Goal: Task Accomplishment & Management: Complete application form

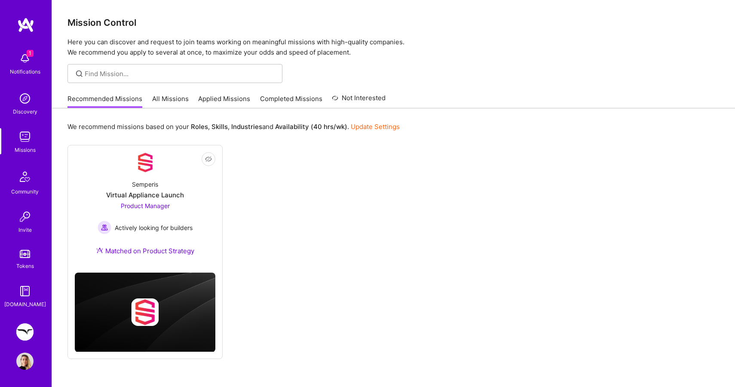
click at [25, 325] on img at bounding box center [24, 331] width 17 height 17
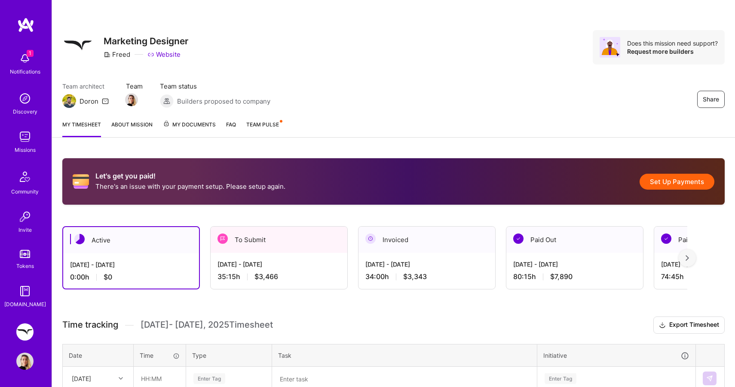
click at [339, 163] on div "Let's get you paid! There's an issue with your payment setup. Please setup agai…" at bounding box center [393, 181] width 662 height 46
click at [619, 103] on div "Share" at bounding box center [627, 99] width 193 height 17
click at [313, 54] on div "Share Marketing Designer Freed Website Does this mission need support? Request …" at bounding box center [393, 47] width 662 height 34
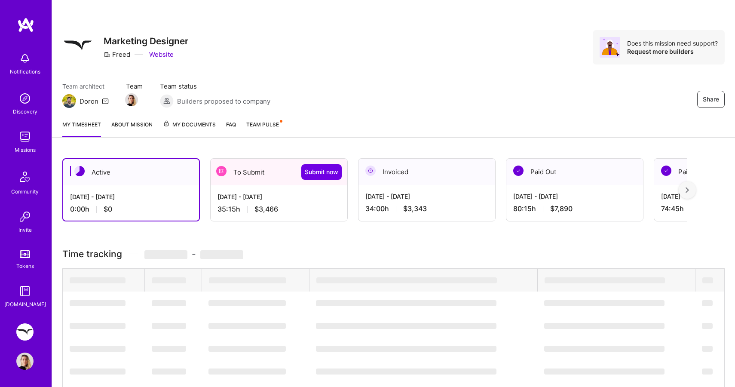
click at [307, 176] on span "Submit now" at bounding box center [322, 172] width 34 height 9
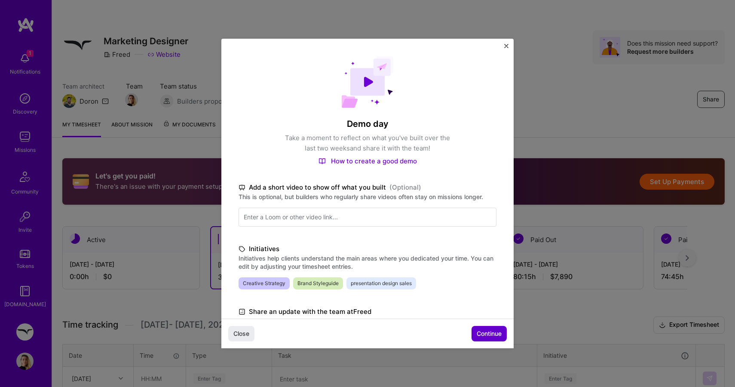
click at [480, 333] on span "Continue" at bounding box center [489, 333] width 25 height 9
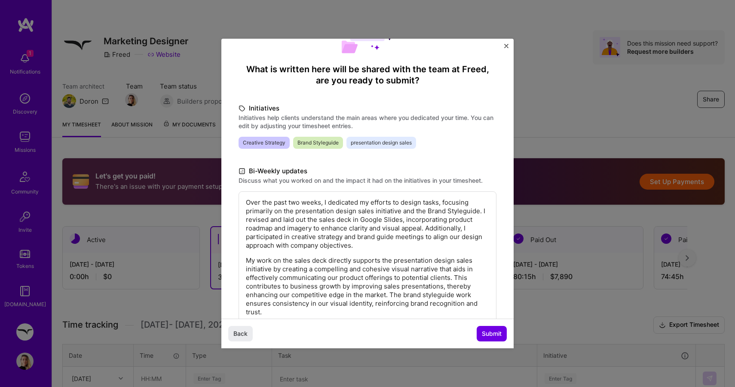
scroll to position [107, 0]
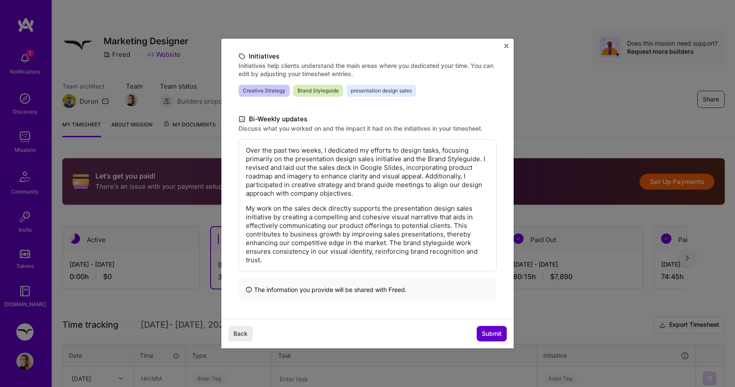
click at [497, 340] on button "Submit" at bounding box center [492, 333] width 30 height 15
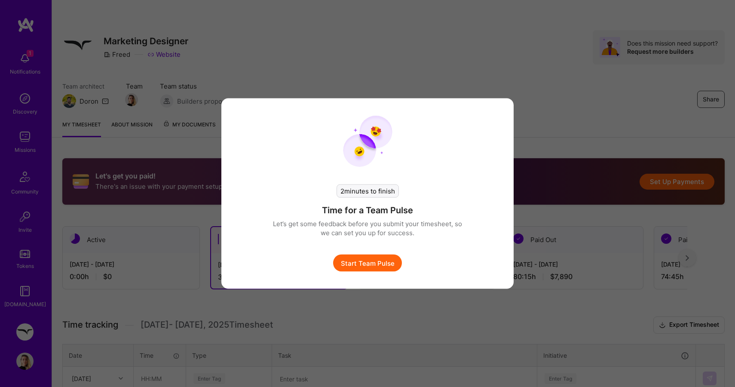
click at [388, 262] on button "Start Team Pulse" at bounding box center [367, 262] width 69 height 17
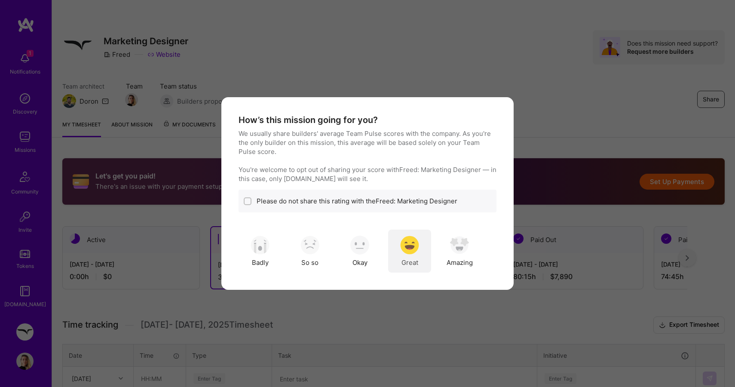
click at [410, 248] on img "modal" at bounding box center [409, 244] width 19 height 19
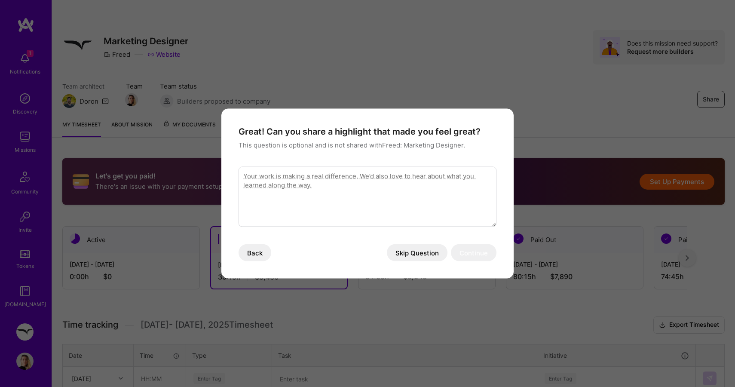
click at [423, 253] on button "Skip Question" at bounding box center [417, 252] width 61 height 17
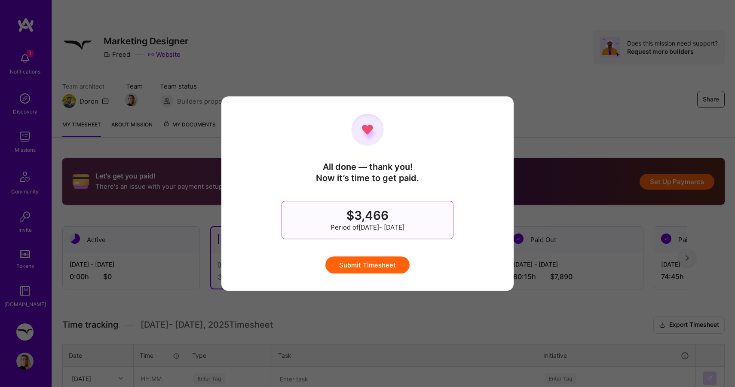
click at [381, 264] on button "Submit Timesheet" at bounding box center [367, 264] width 84 height 17
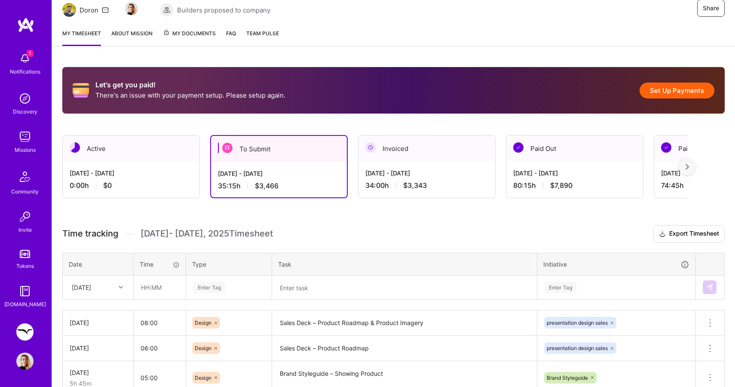
scroll to position [56, 0]
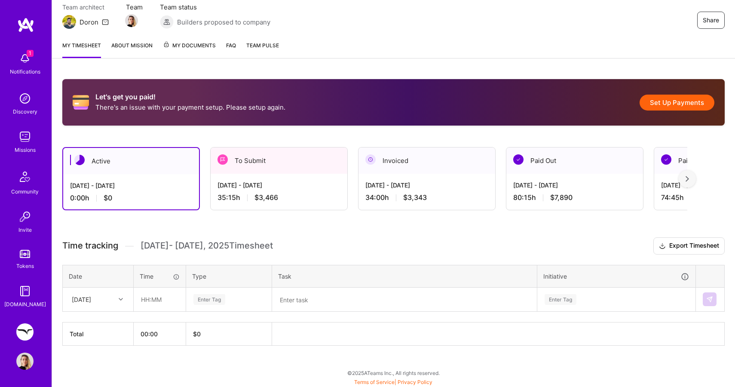
scroll to position [73, 0]
